Goal: Task Accomplishment & Management: Use online tool/utility

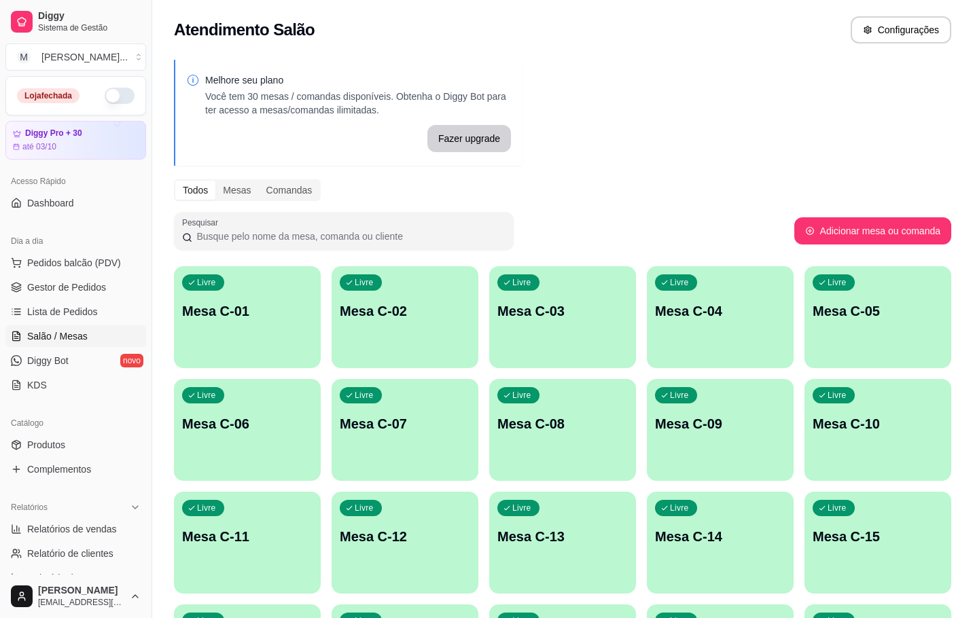
scroll to position [204, 0]
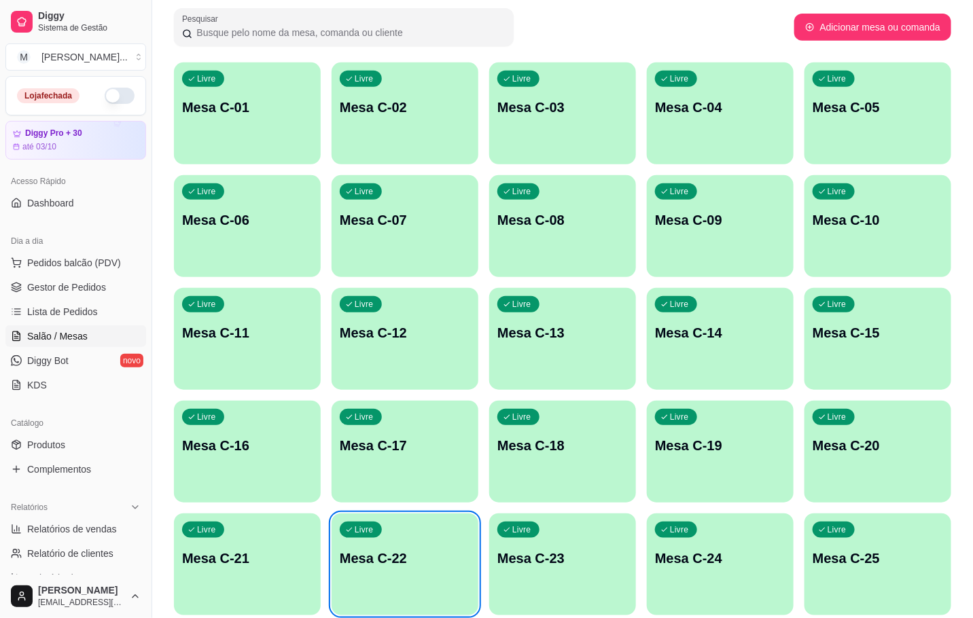
click at [59, 300] on ul "Pedidos balcão (PDV) Gestor de Pedidos Lista de Pedidos Salão / Mesas Diggy Bot…" at bounding box center [75, 324] width 141 height 144
click at [65, 288] on span "Gestor de Pedidos" at bounding box center [66, 288] width 79 height 14
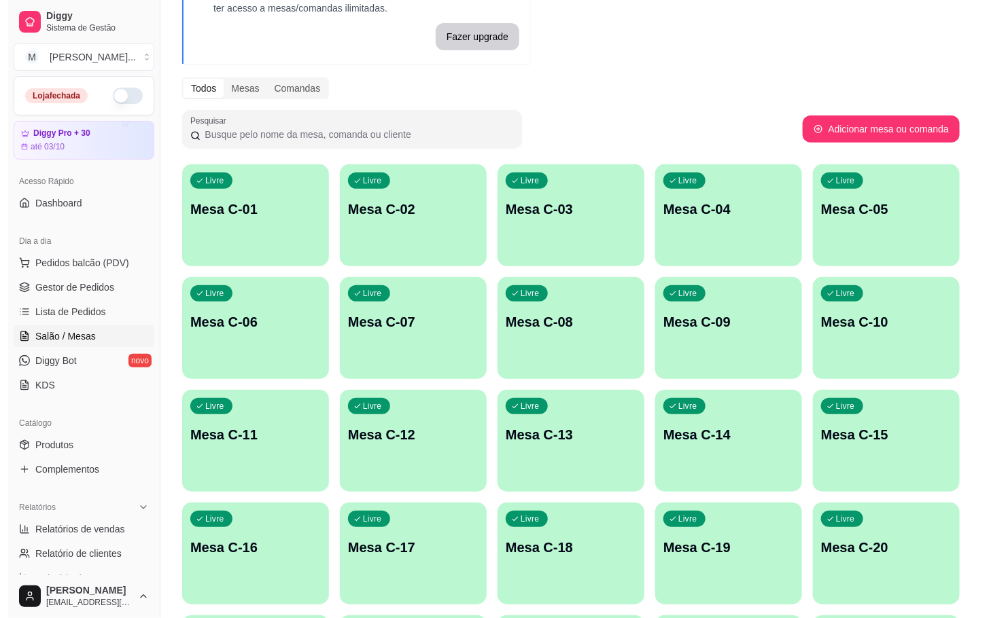
scroll to position [204, 0]
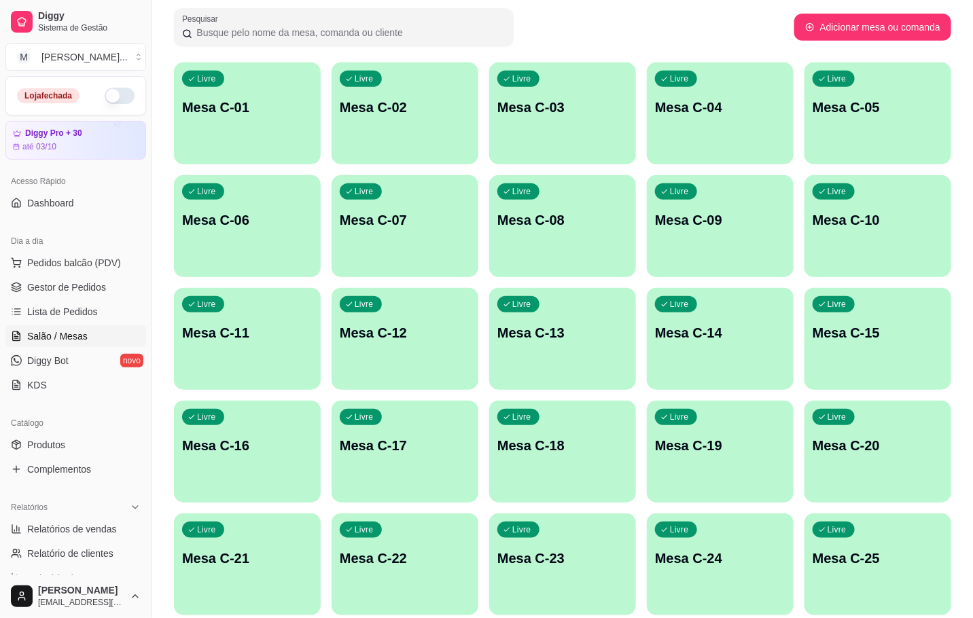
click at [604, 465] on div "Livre Mesa C-18" at bounding box center [562, 444] width 147 height 86
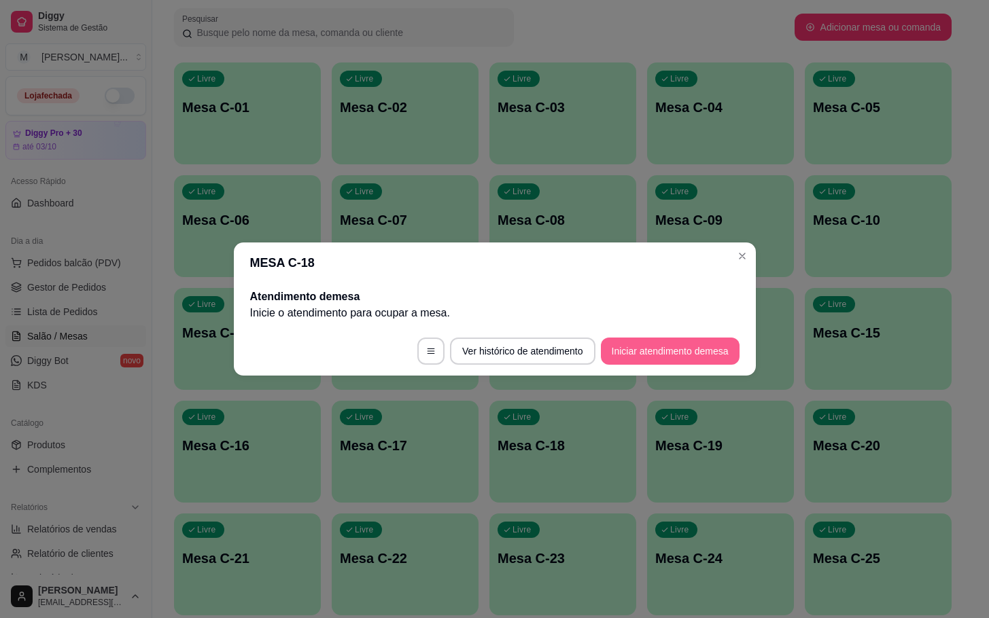
click at [655, 344] on button "Iniciar atendimento de mesa" at bounding box center [670, 351] width 139 height 27
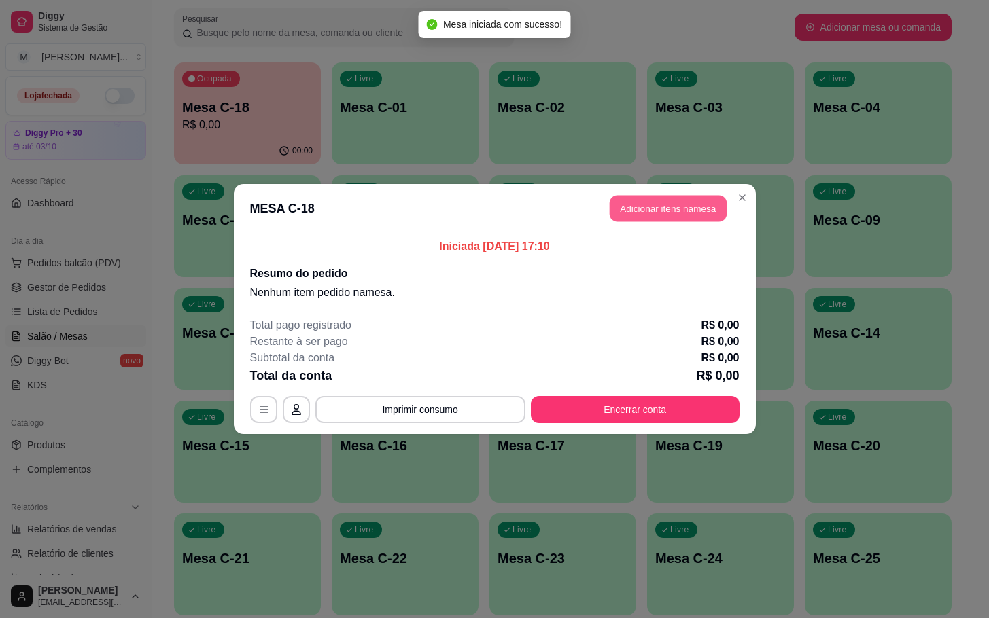
click at [662, 211] on button "Adicionar itens na mesa" at bounding box center [667, 209] width 117 height 26
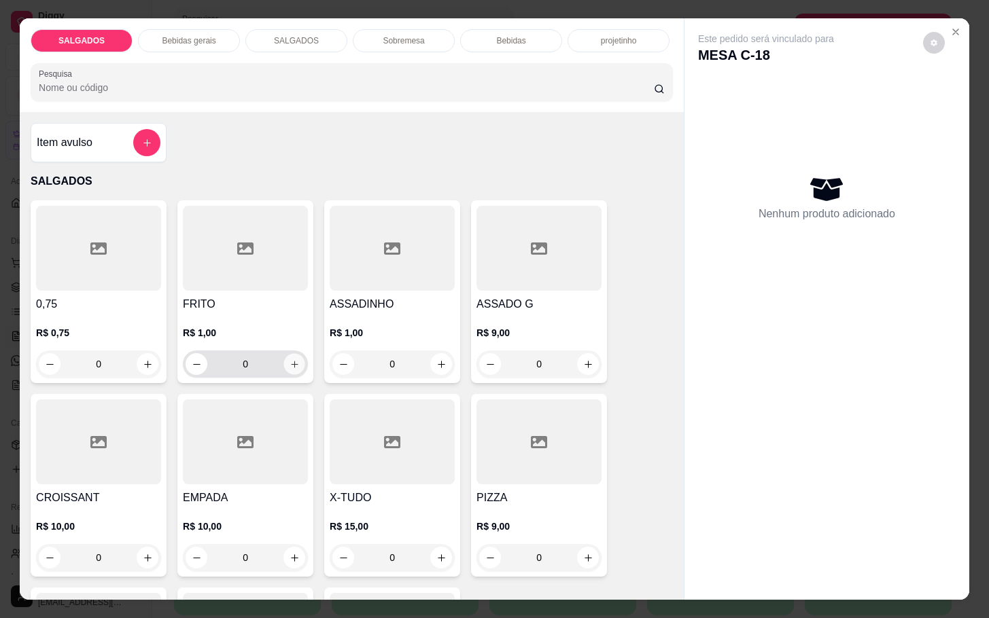
click at [284, 354] on button "increase-product-quantity" at bounding box center [294, 364] width 21 height 21
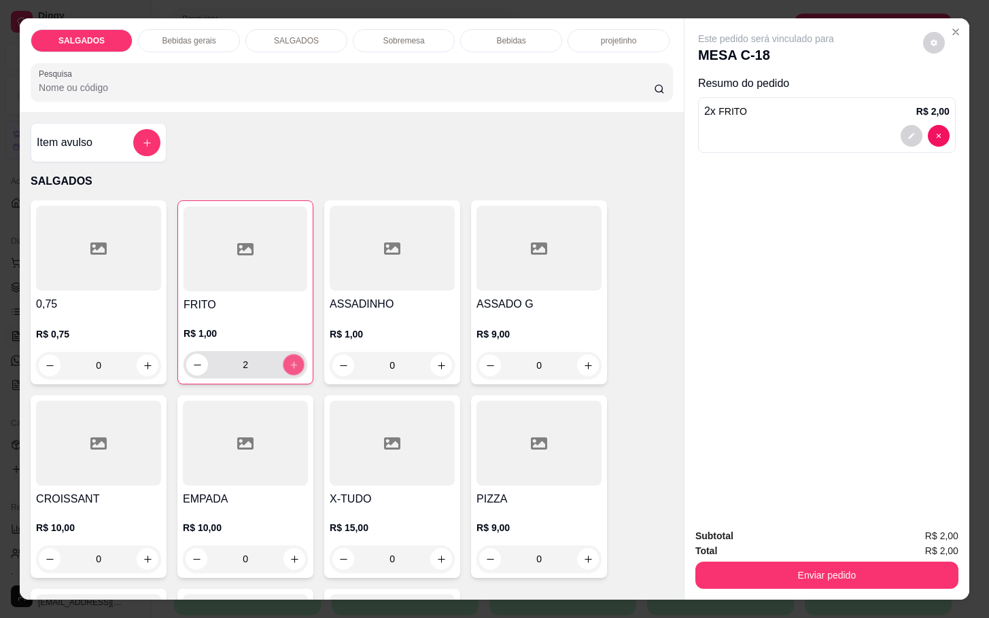
click at [283, 355] on button "increase-product-quantity" at bounding box center [293, 365] width 21 height 21
click at [283, 354] on button "increase-product-quantity" at bounding box center [294, 365] width 22 height 22
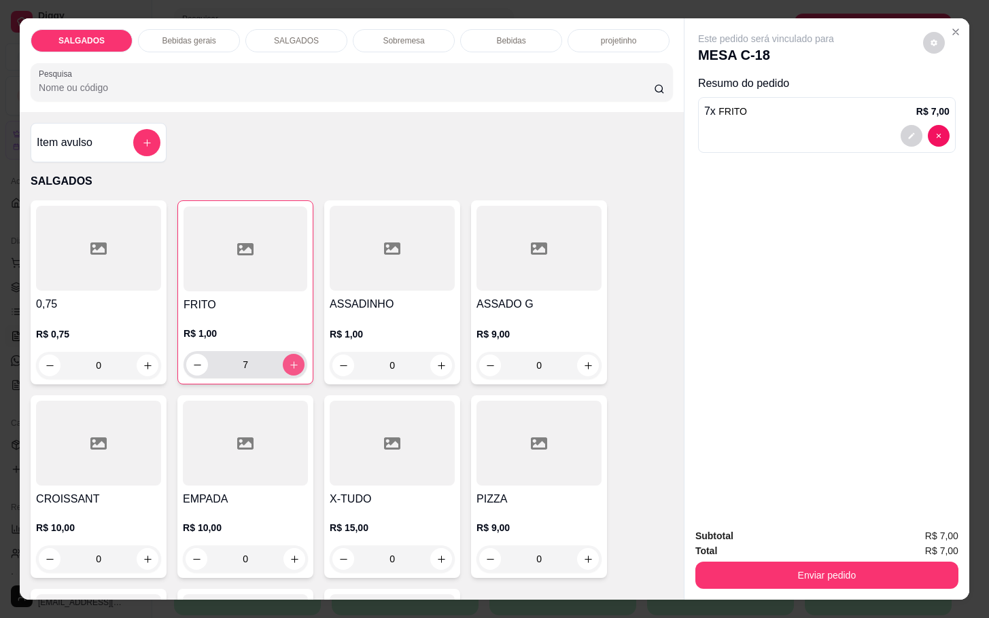
click at [283, 354] on button "increase-product-quantity" at bounding box center [294, 365] width 22 height 22
click at [283, 355] on button "increase-product-quantity" at bounding box center [293, 365] width 21 height 21
click at [283, 354] on button "increase-product-quantity" at bounding box center [294, 365] width 22 height 22
click at [283, 355] on button "increase-product-quantity" at bounding box center [293, 365] width 21 height 21
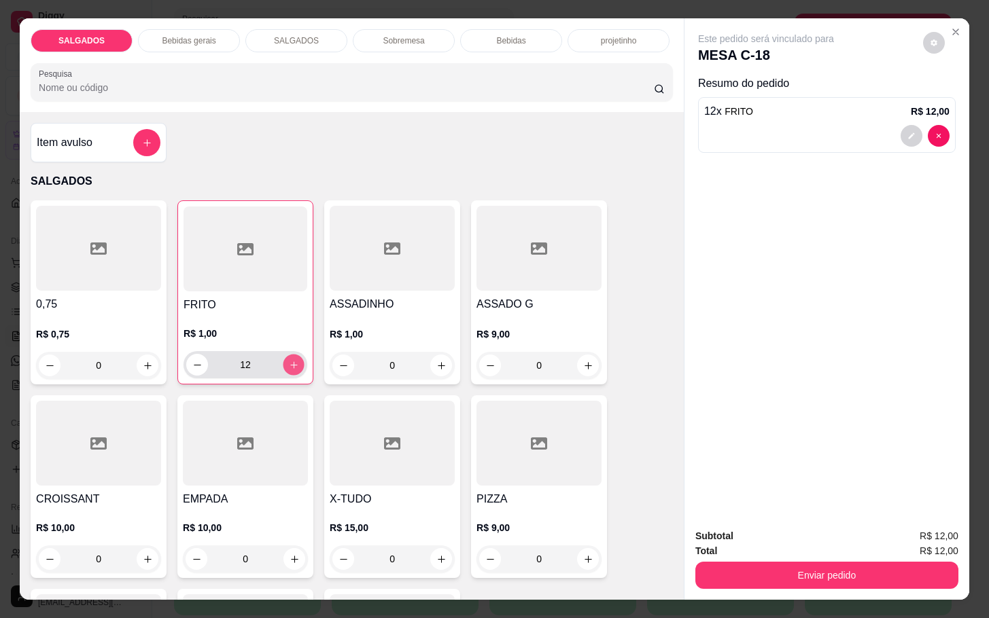
click at [283, 355] on button "increase-product-quantity" at bounding box center [293, 365] width 21 height 21
type input "16"
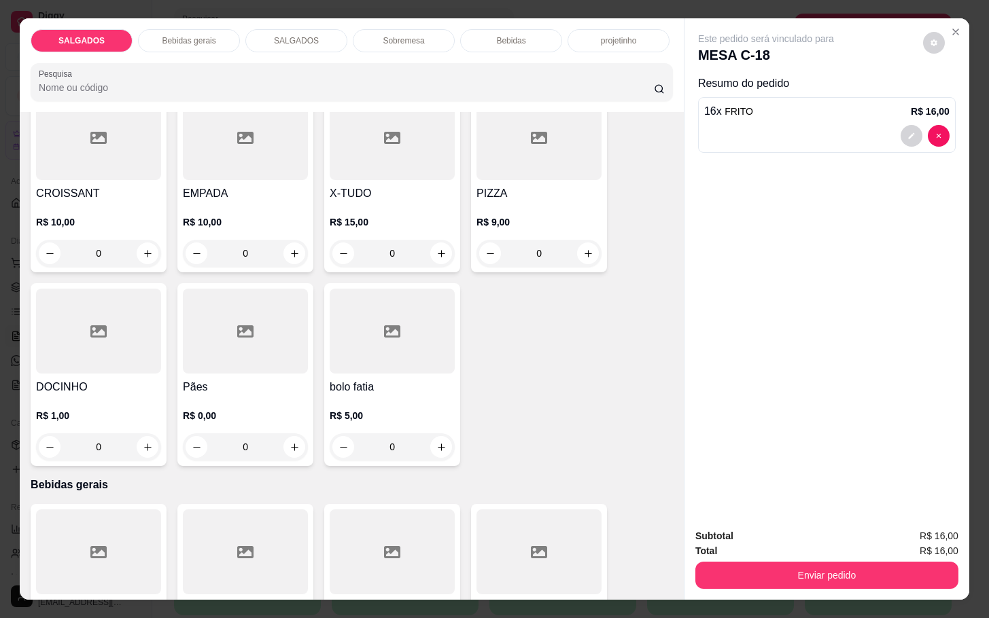
scroll to position [510, 0]
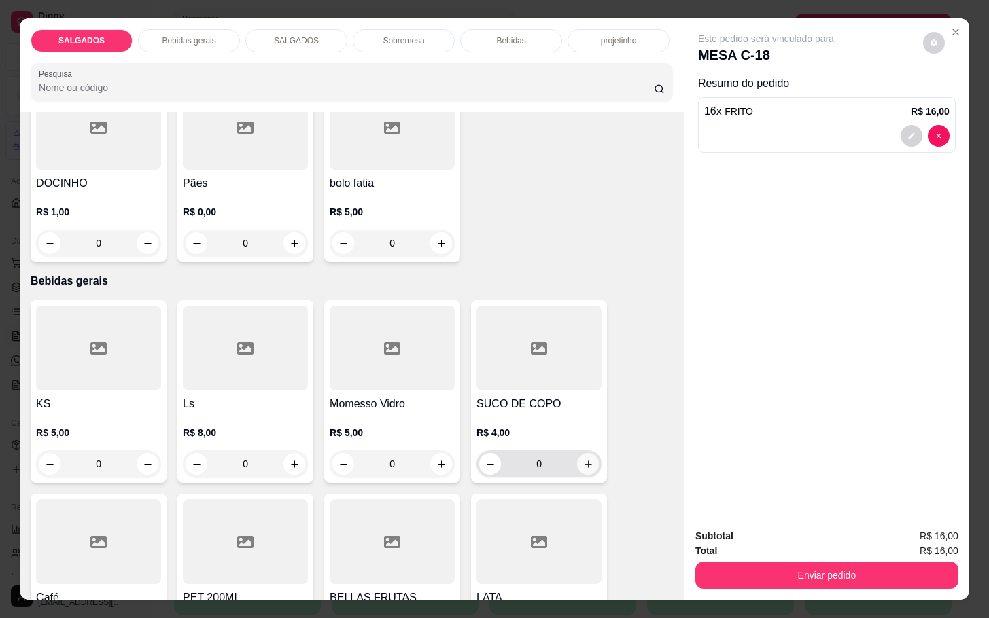
click at [583, 459] on icon "increase-product-quantity" at bounding box center [588, 464] width 10 height 10
click at [580, 455] on button "increase-product-quantity" at bounding box center [587, 465] width 21 height 21
type input "2"
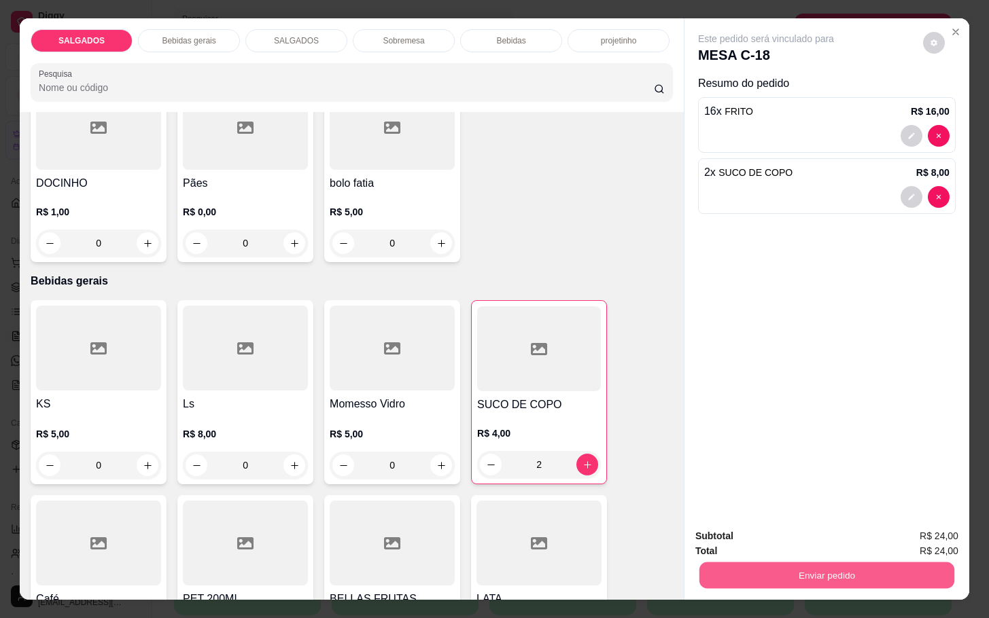
click at [830, 569] on button "Enviar pedido" at bounding box center [826, 575] width 255 height 26
click at [942, 534] on button "Enviar pedido" at bounding box center [920, 534] width 75 height 25
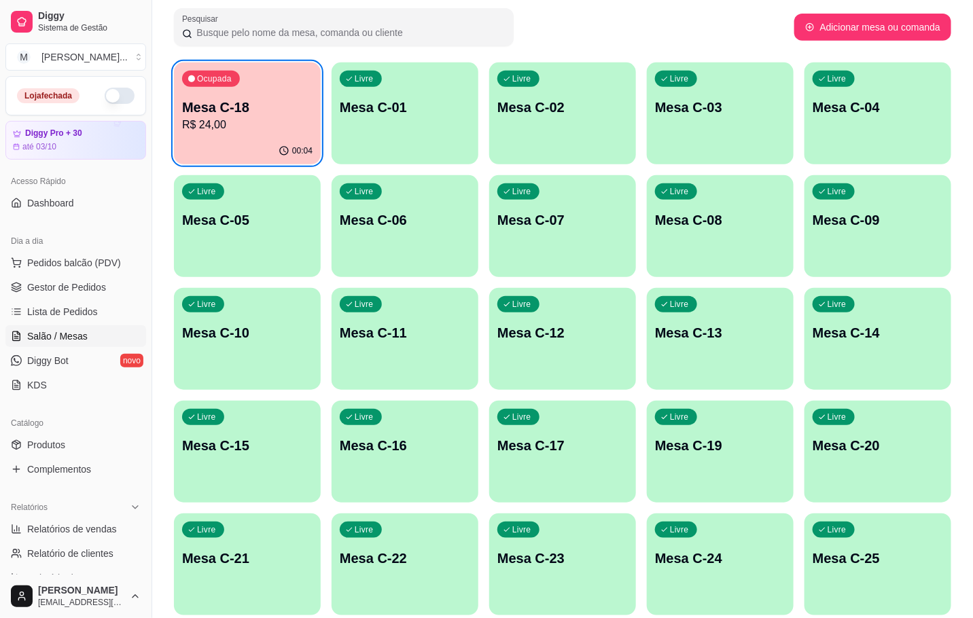
click at [406, 545] on div "Livre Mesa C-22" at bounding box center [405, 557] width 147 height 86
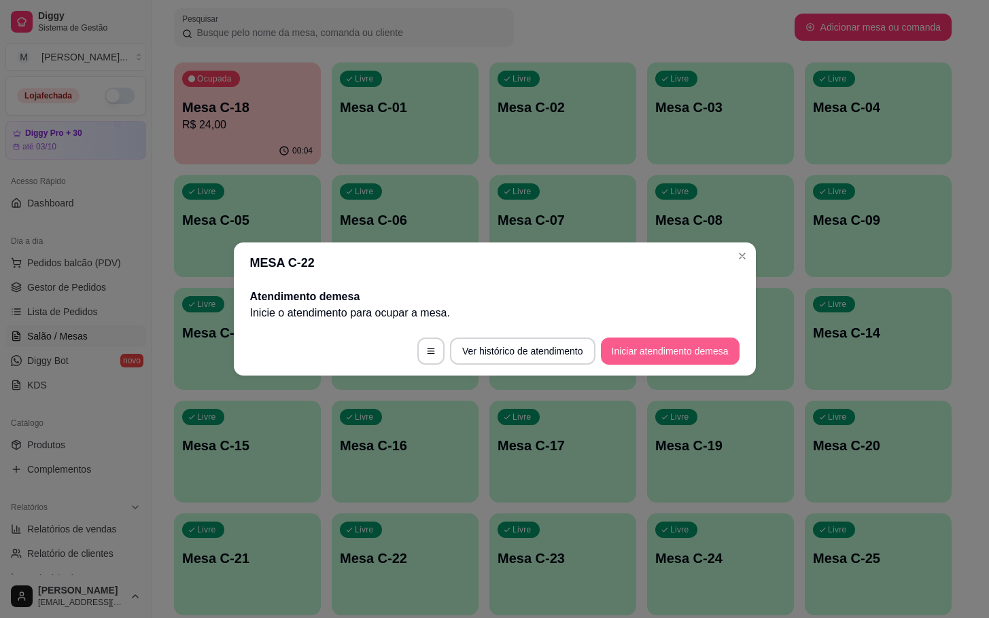
click at [612, 351] on button "Iniciar atendimento de mesa" at bounding box center [670, 351] width 139 height 27
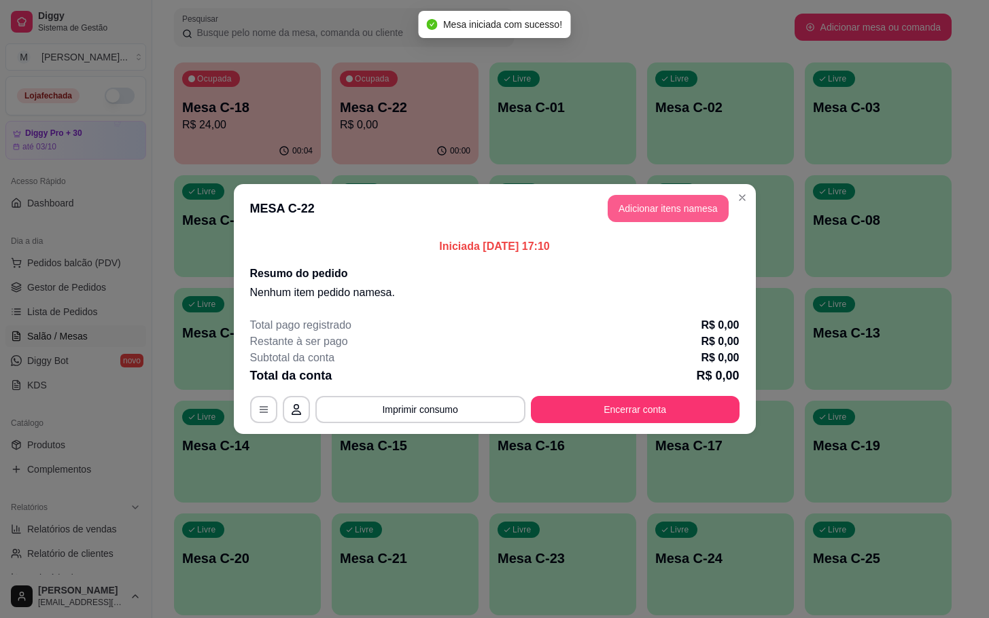
click at [646, 200] on button "Adicionar itens na mesa" at bounding box center [667, 208] width 121 height 27
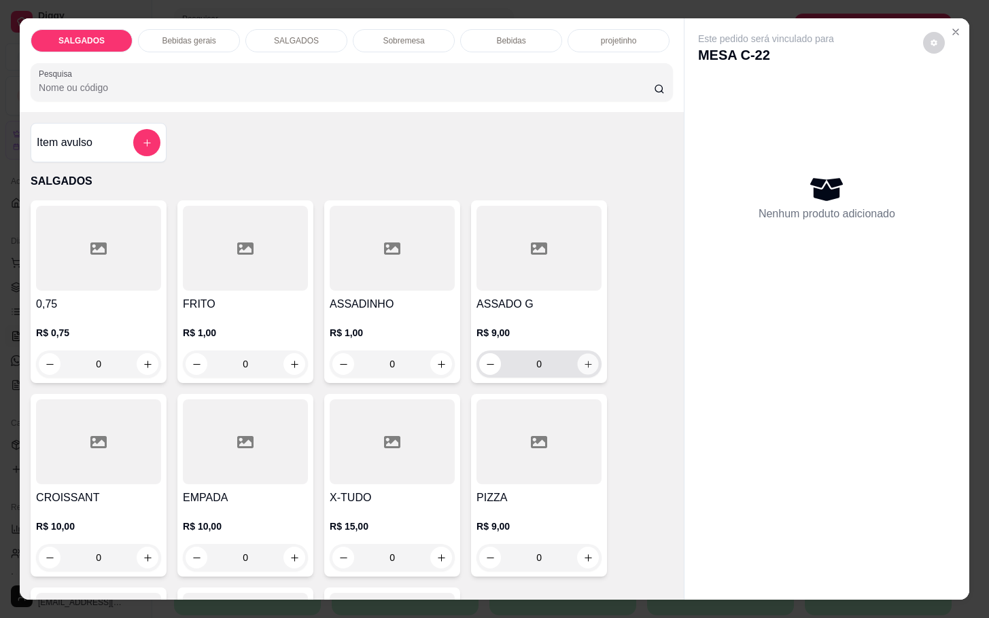
click at [578, 354] on button "increase-product-quantity" at bounding box center [588, 364] width 21 height 21
type input "1"
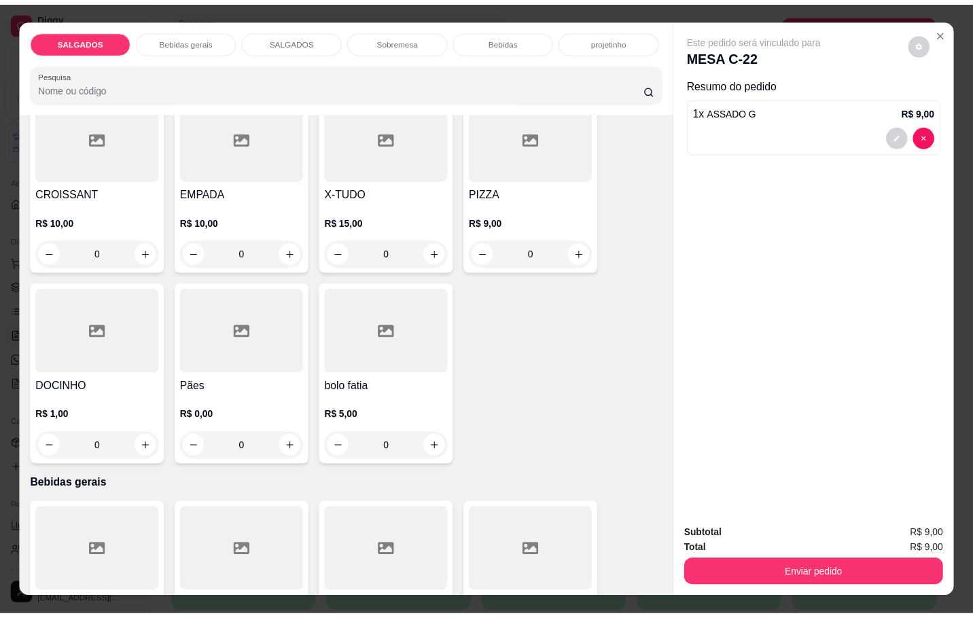
scroll to position [408, 0]
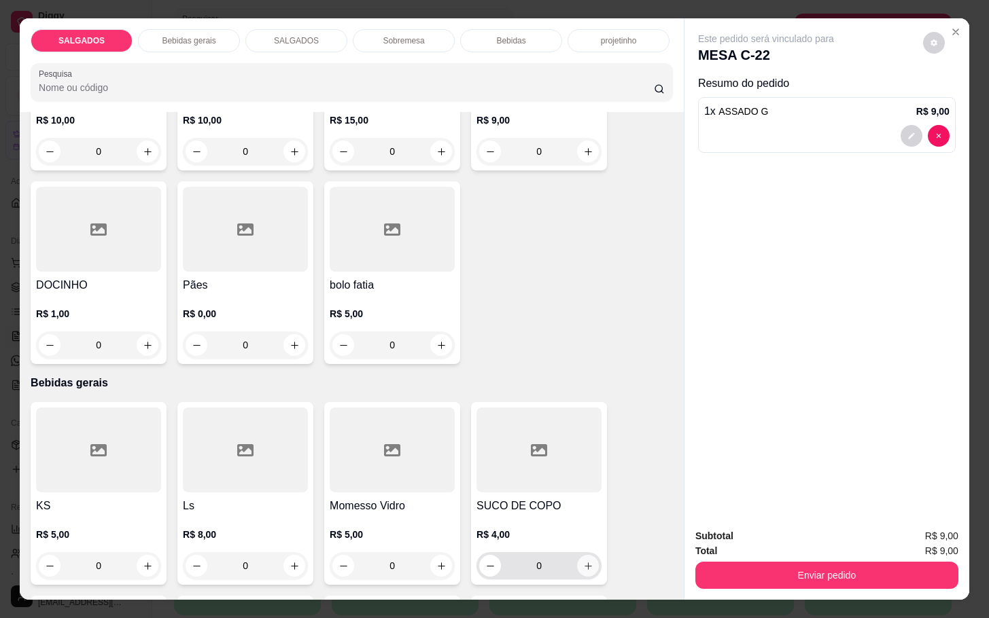
click at [579, 555] on button "increase-product-quantity" at bounding box center [588, 566] width 22 height 22
type input "1"
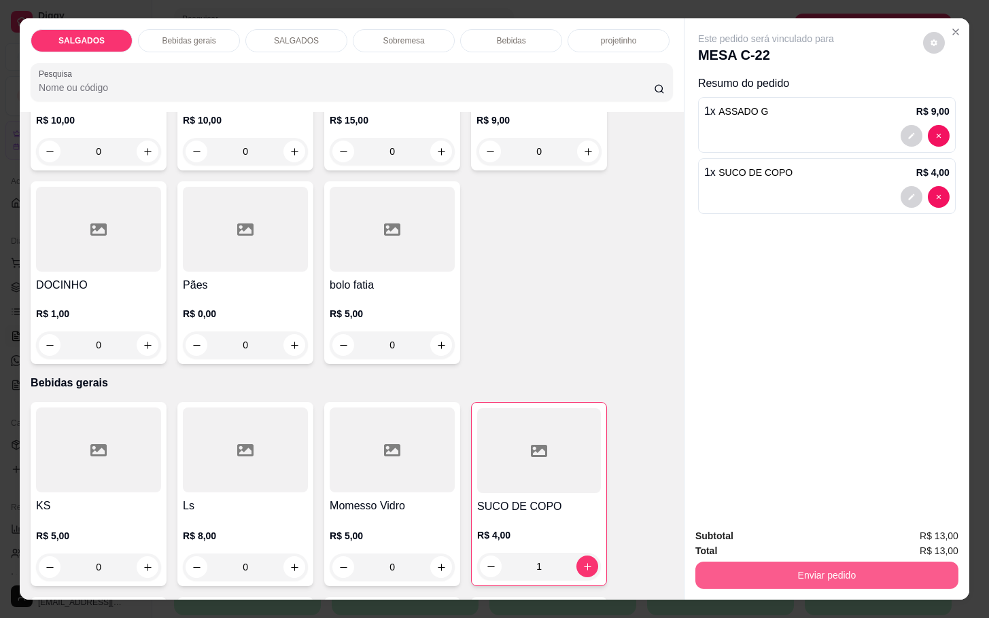
click at [830, 565] on button "Enviar pedido" at bounding box center [826, 575] width 263 height 27
click at [946, 533] on button "Enviar pedido" at bounding box center [920, 534] width 75 height 25
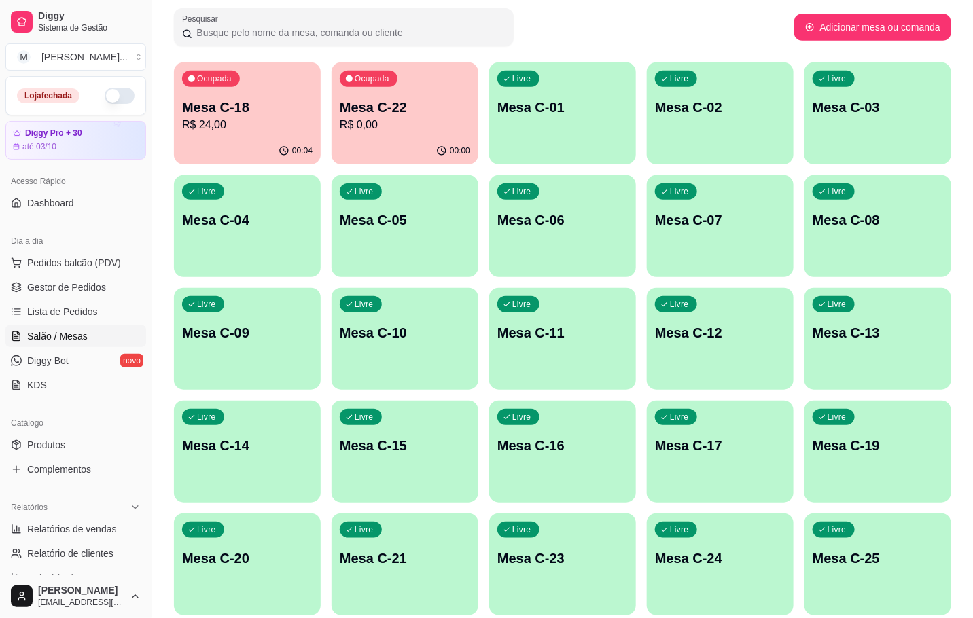
click at [455, 561] on p "Mesa C-21" at bounding box center [405, 558] width 130 height 19
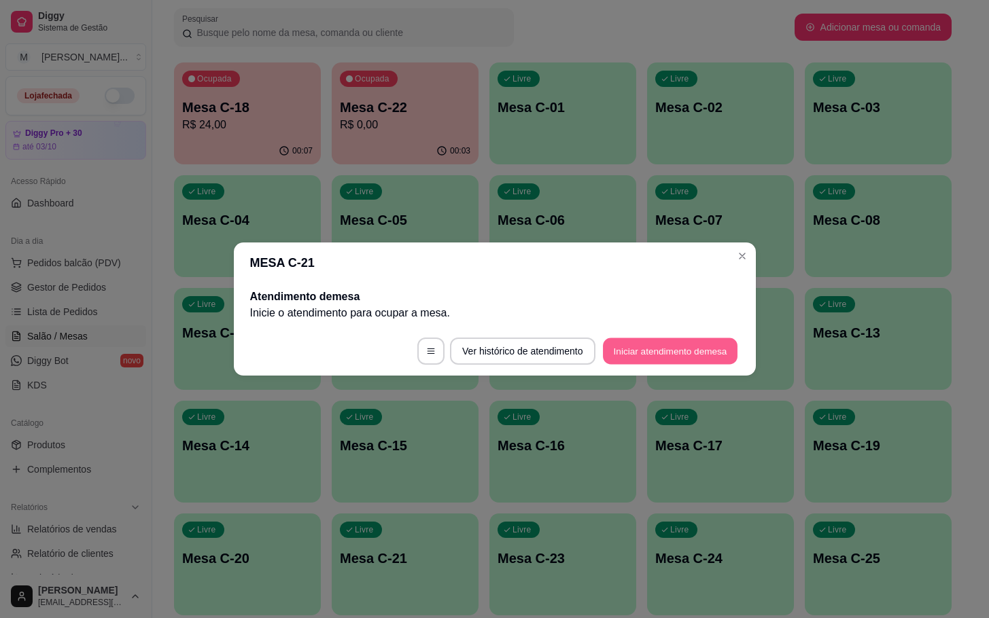
click at [663, 347] on button "Iniciar atendimento de mesa" at bounding box center [670, 351] width 135 height 26
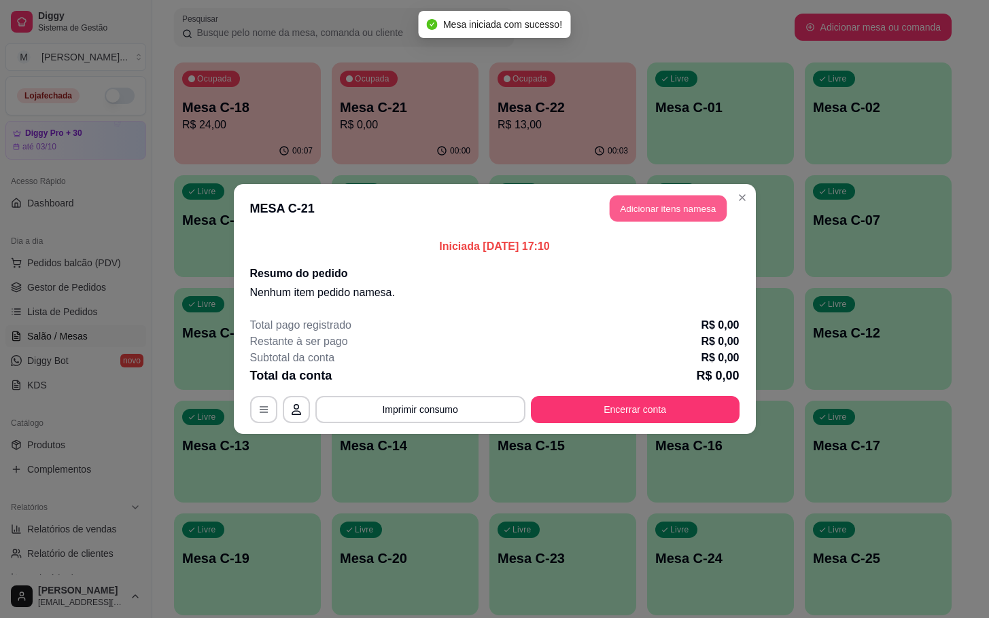
click at [632, 219] on button "Adicionar itens na mesa" at bounding box center [667, 209] width 117 height 26
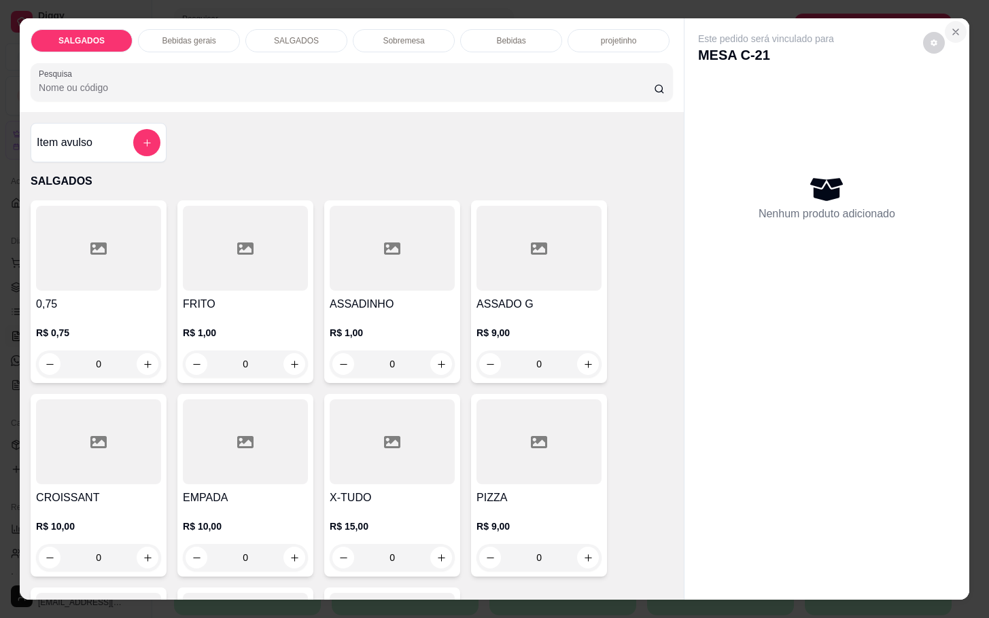
click at [953, 29] on icon "Close" at bounding box center [955, 31] width 5 height 5
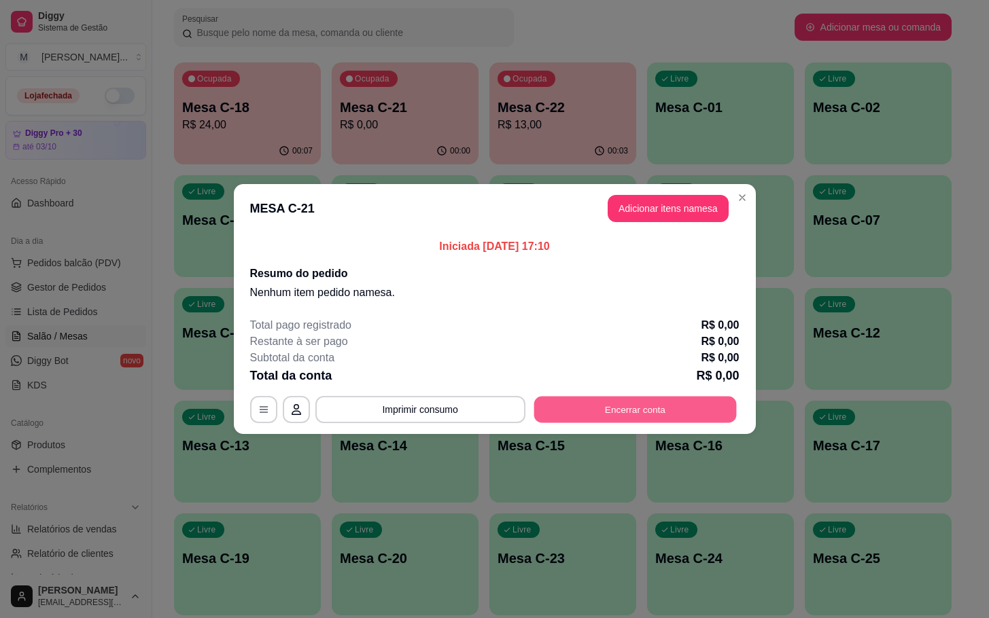
click at [707, 408] on button "Encerrar conta" at bounding box center [634, 410] width 202 height 26
click at [579, 421] on button "Encerrar conta" at bounding box center [635, 409] width 209 height 27
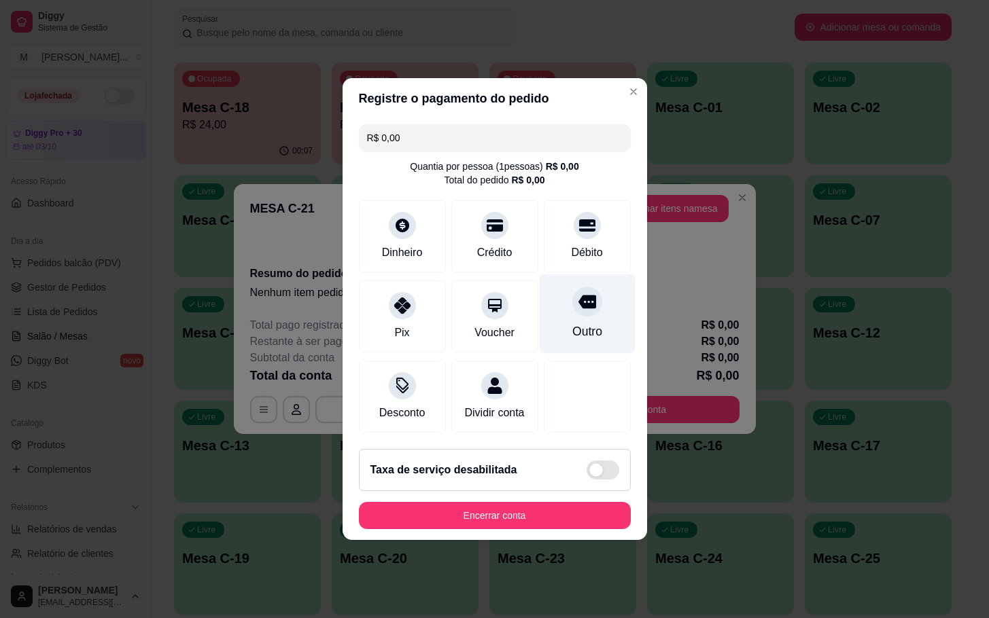
click at [573, 328] on div "Outro" at bounding box center [586, 332] width 30 height 18
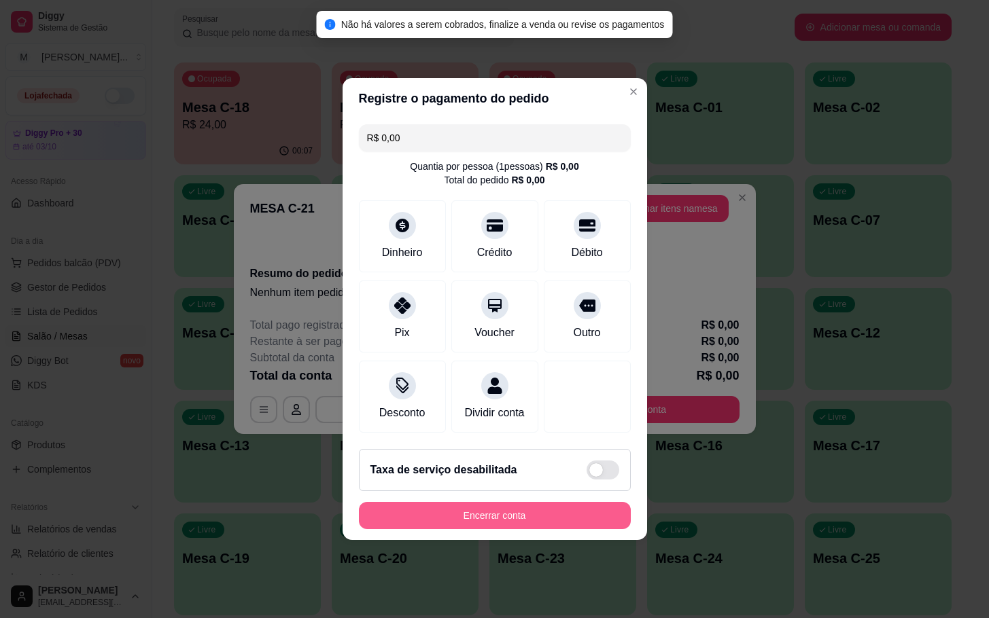
click at [514, 526] on button "Encerrar conta" at bounding box center [495, 515] width 272 height 27
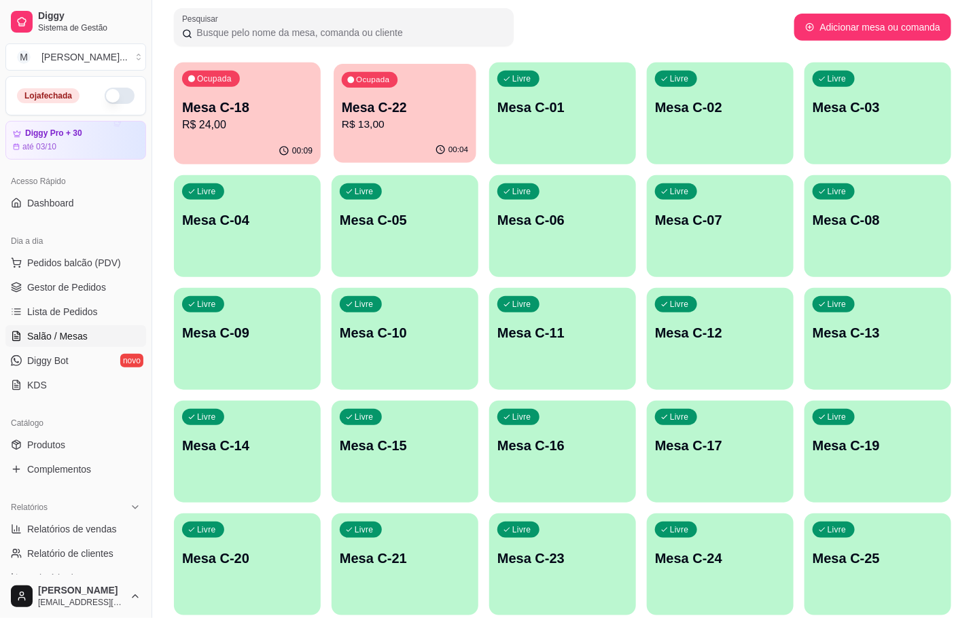
click at [373, 123] on p "R$ 13,00" at bounding box center [405, 125] width 126 height 16
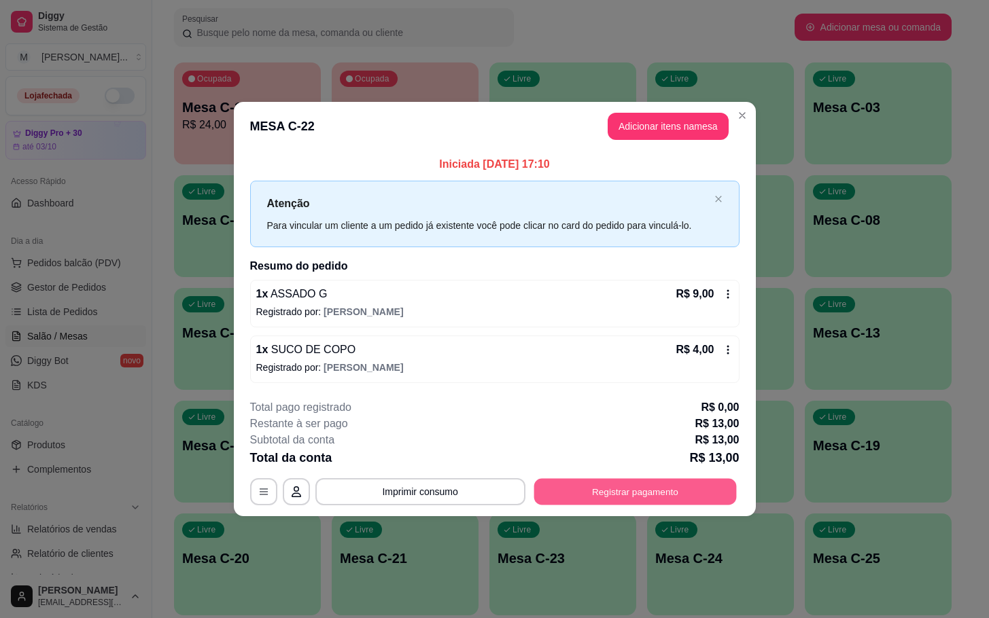
click at [569, 493] on button "Registrar pagamento" at bounding box center [634, 491] width 202 height 26
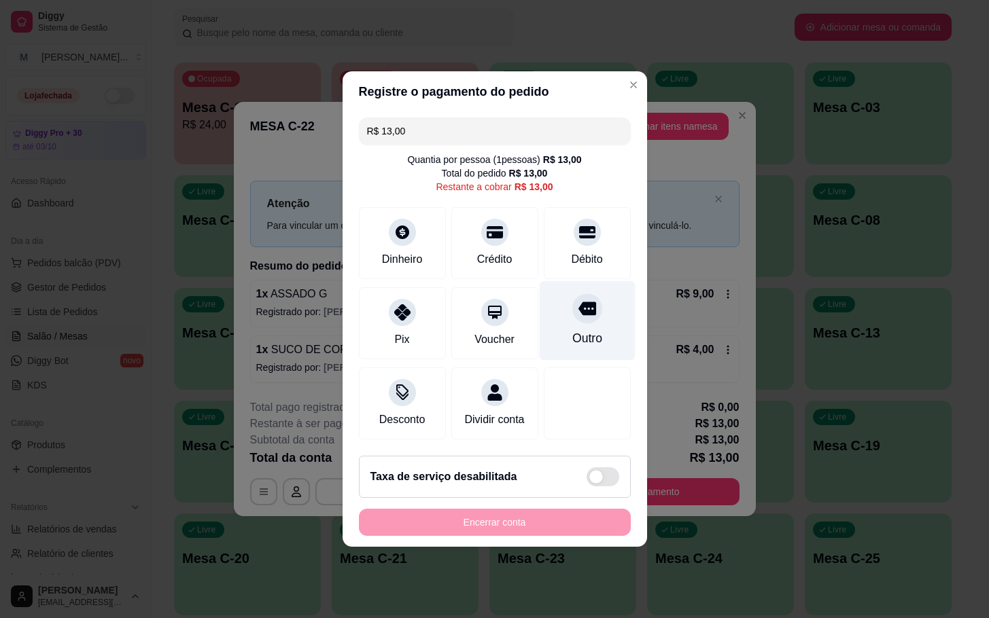
click at [586, 294] on div at bounding box center [587, 309] width 30 height 30
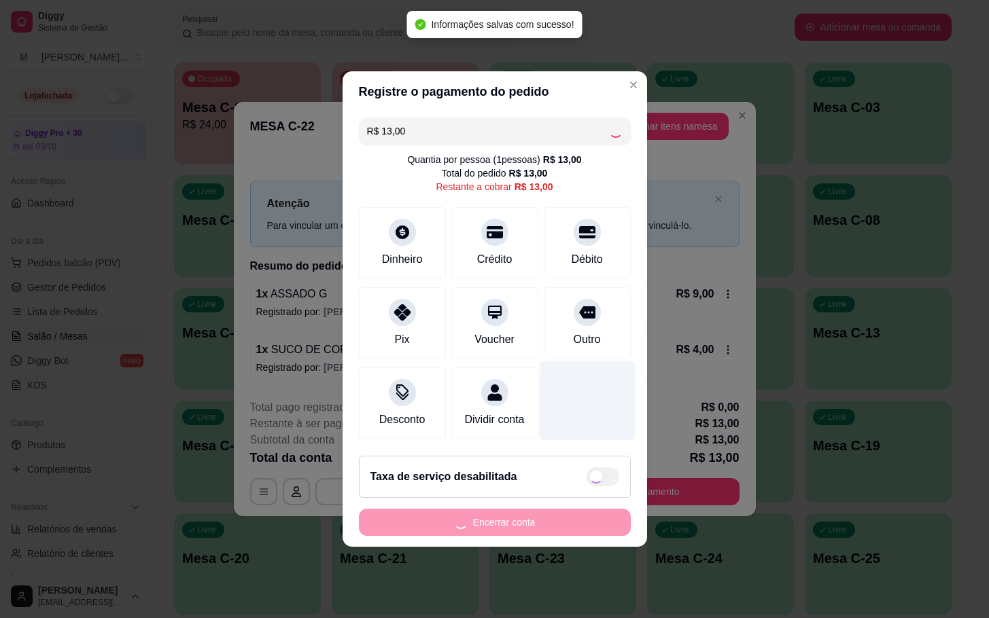
type input "R$ 0,00"
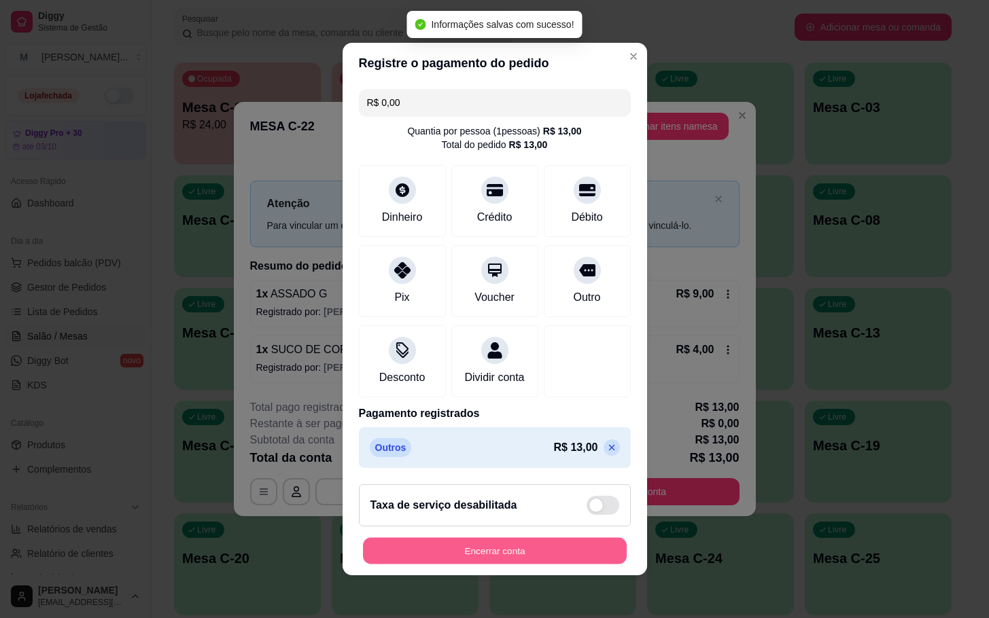
click at [565, 553] on button "Encerrar conta" at bounding box center [495, 551] width 264 height 26
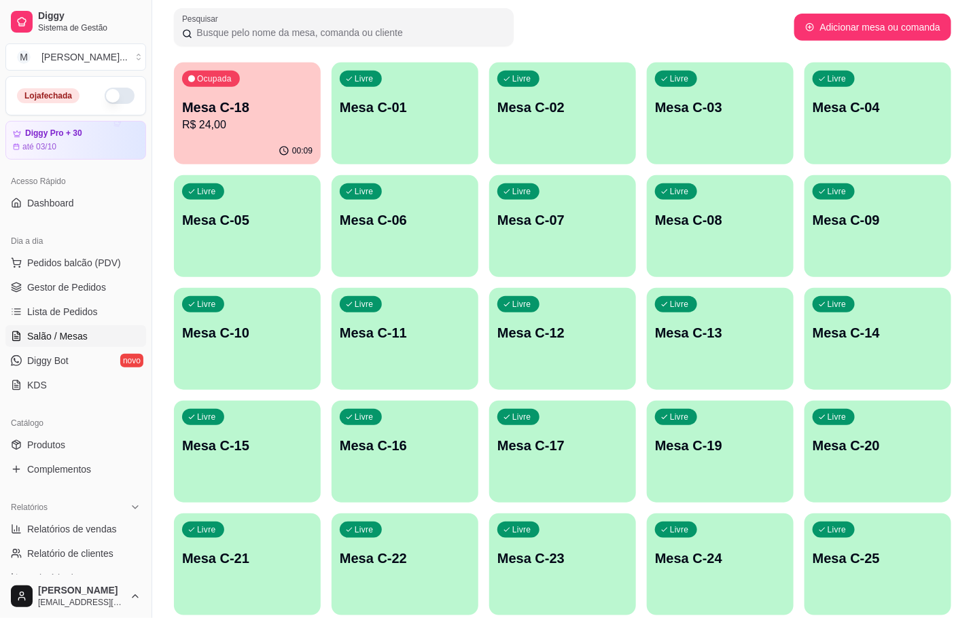
click at [200, 119] on p "R$ 24,00" at bounding box center [247, 125] width 130 height 16
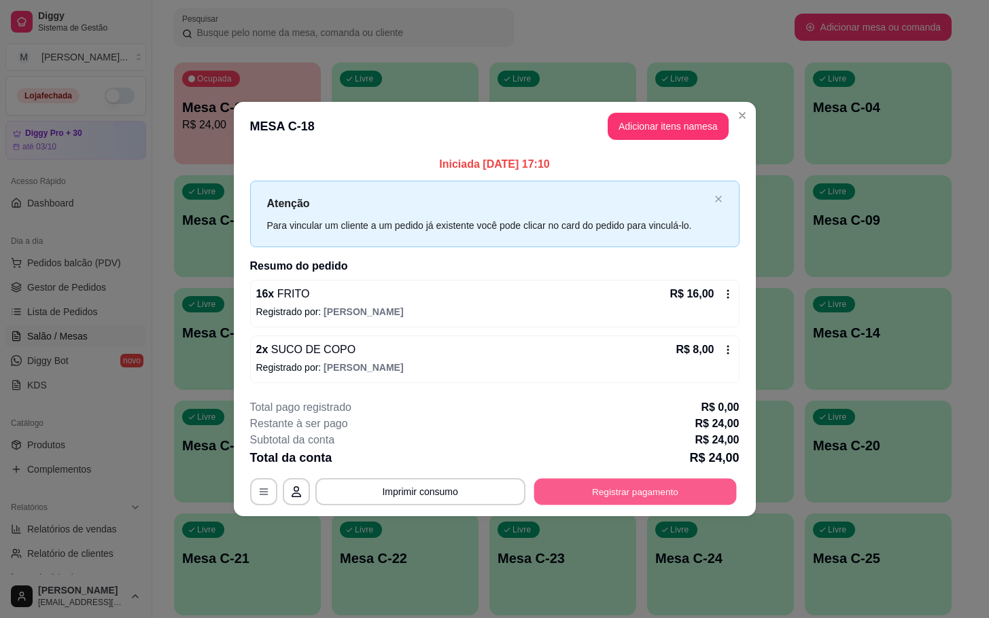
click at [704, 493] on button "Registrar pagamento" at bounding box center [634, 491] width 202 height 26
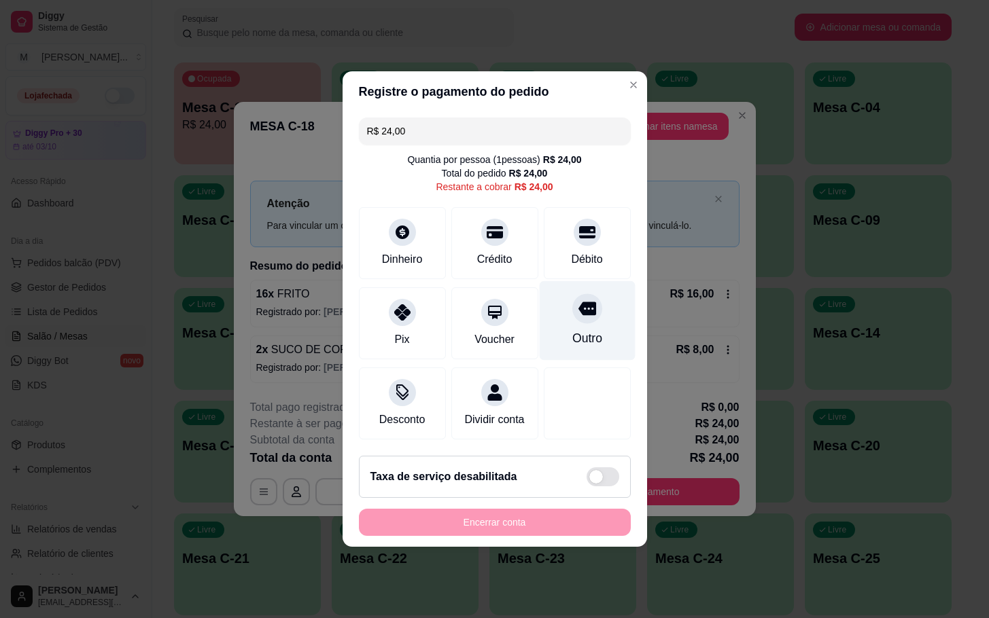
drag, startPoint x: 582, startPoint y: 289, endPoint x: 598, endPoint y: 380, distance: 91.8
click at [582, 288] on div "Outro" at bounding box center [587, 320] width 96 height 79
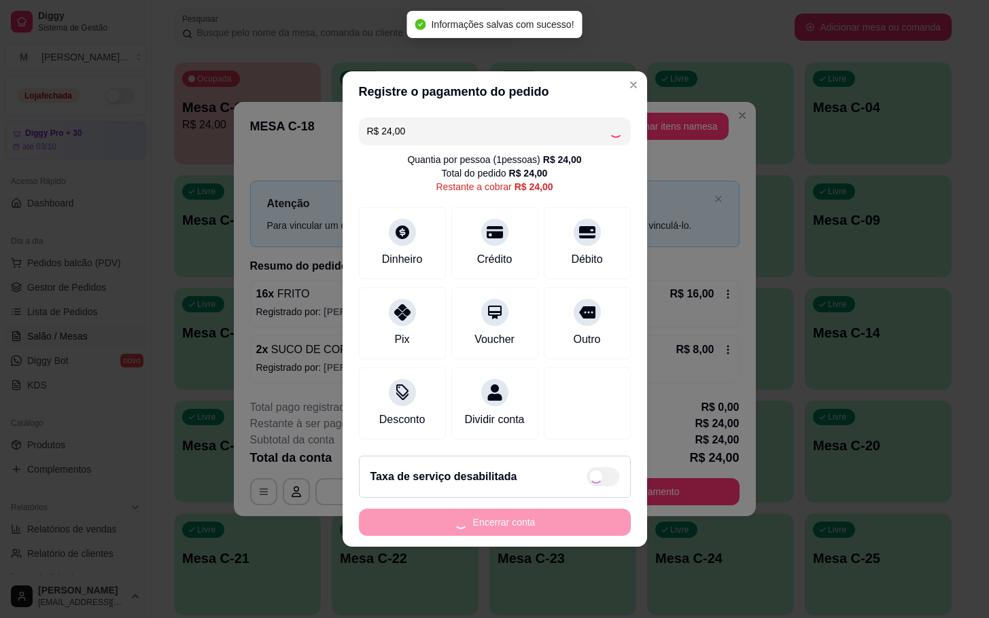
type input "R$ 0,00"
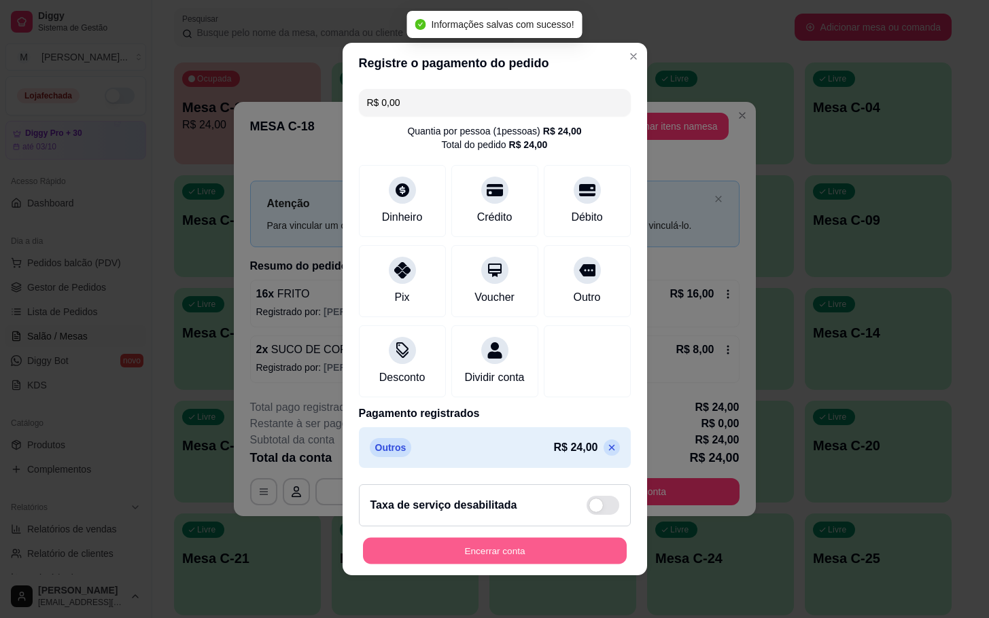
click at [563, 559] on button "Encerrar conta" at bounding box center [495, 551] width 264 height 26
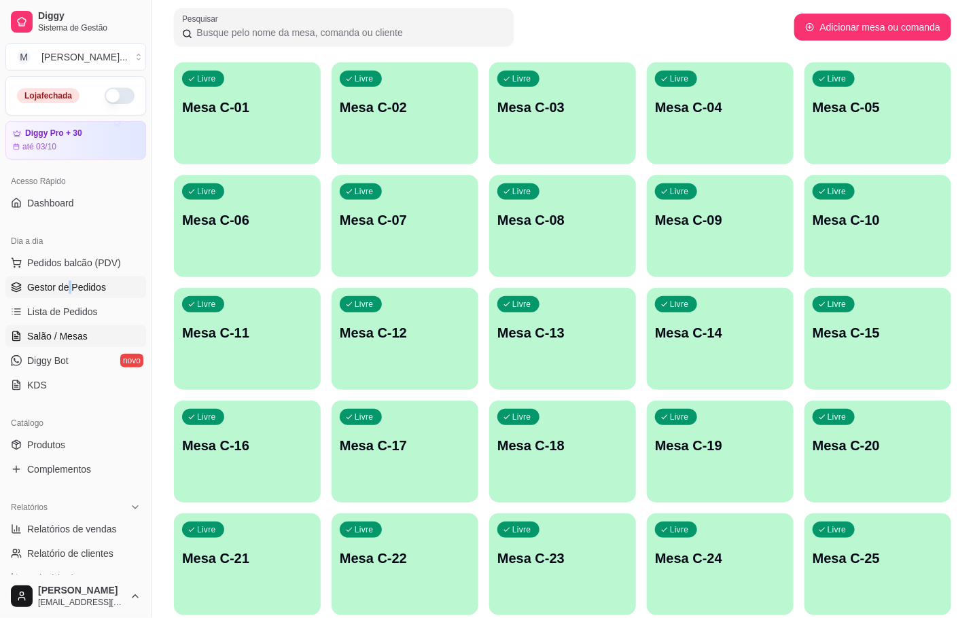
click at [90, 290] on span "Gestor de Pedidos" at bounding box center [66, 288] width 79 height 14
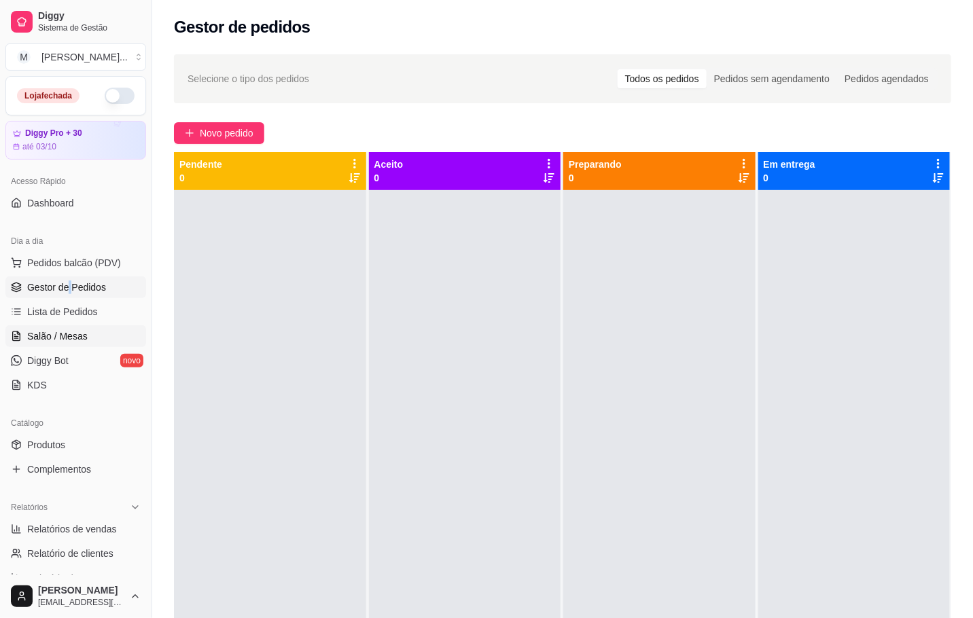
click at [80, 335] on span "Salão / Mesas" at bounding box center [57, 337] width 60 height 14
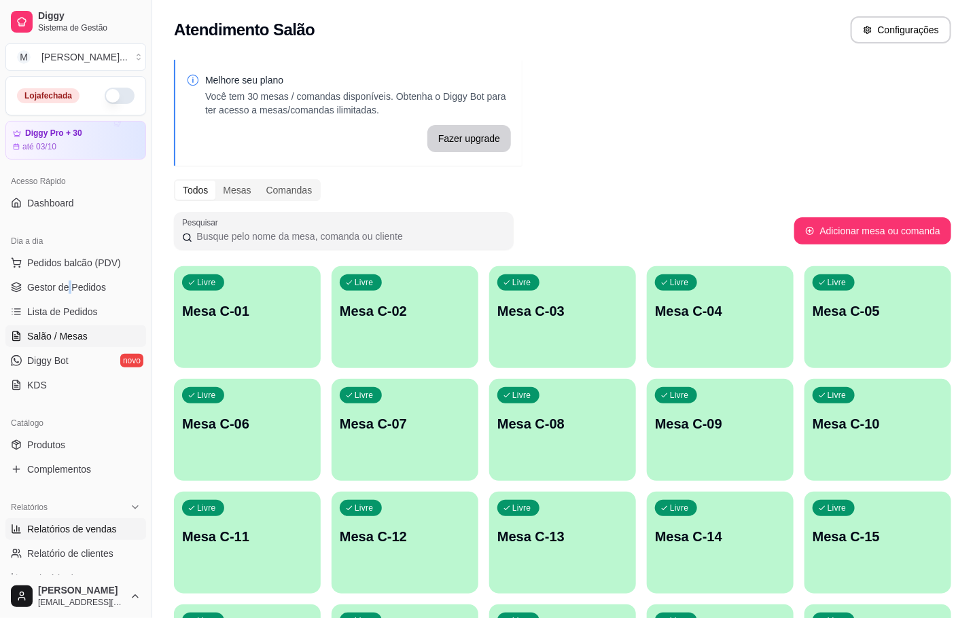
click at [84, 529] on span "Relatórios de vendas" at bounding box center [72, 530] width 90 height 14
select select "ALL"
select select "0"
